Goal: Navigation & Orientation: Find specific page/section

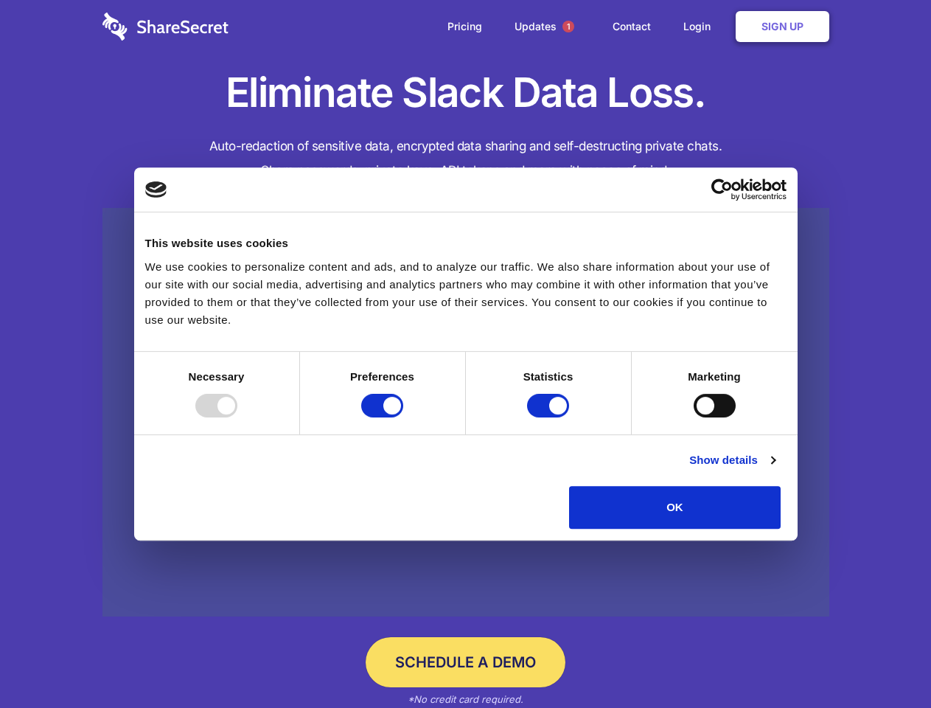
click at [237, 417] on div at bounding box center [216, 406] width 42 height 24
click at [403, 417] on input "Preferences" at bounding box center [382, 406] width 42 height 24
checkbox input "false"
click at [550, 417] on input "Statistics" at bounding box center [548, 406] width 42 height 24
checkbox input "false"
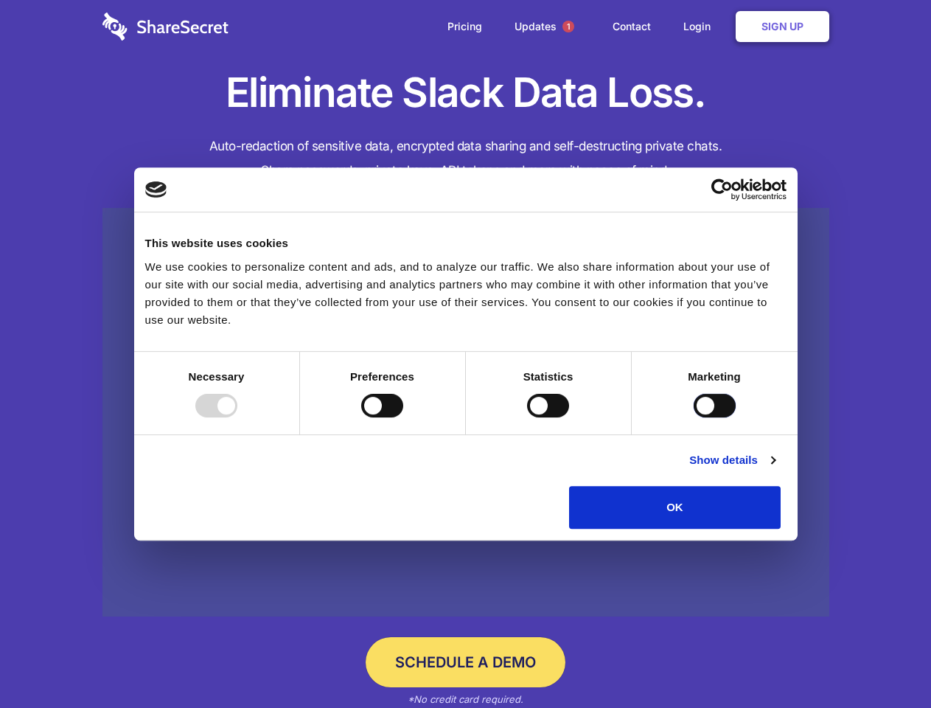
click at [694, 417] on input "Marketing" at bounding box center [715, 406] width 42 height 24
checkbox input "true"
click at [775, 469] on link "Show details" at bounding box center [732, 460] width 86 height 18
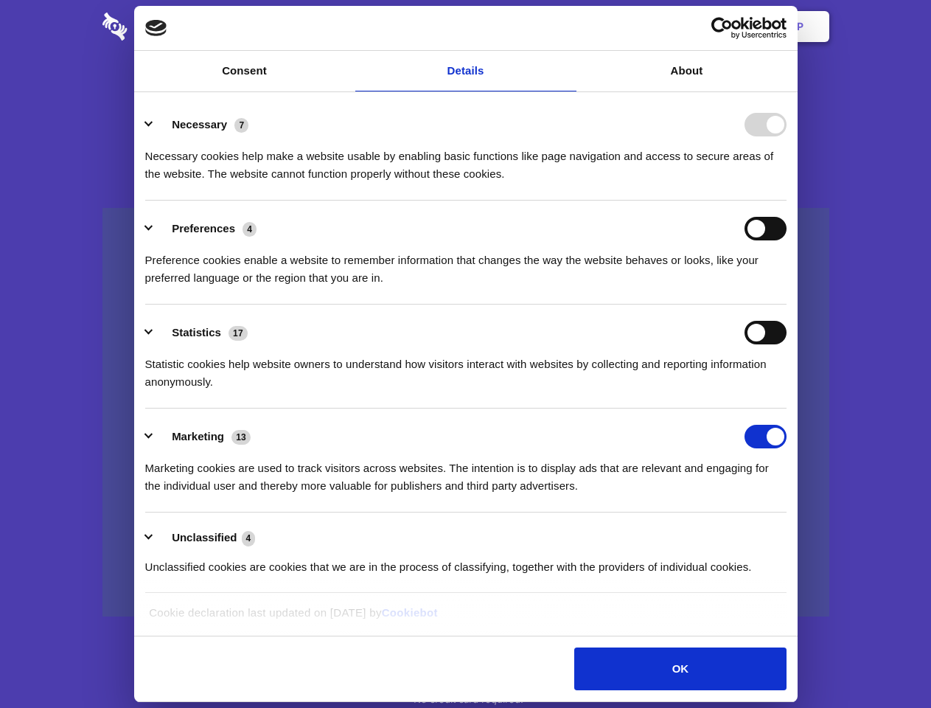
click at [786, 200] on li "Necessary 7 Necessary cookies help make a website usable by enabling basic func…" at bounding box center [465, 149] width 641 height 104
click at [568, 27] on span "1" at bounding box center [568, 27] width 12 height 12
